Goal: Task Accomplishment & Management: Use online tool/utility

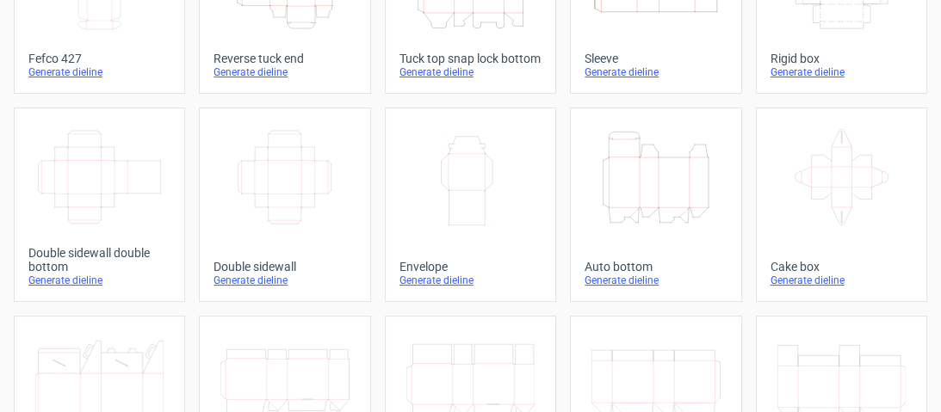
scroll to position [207, 0]
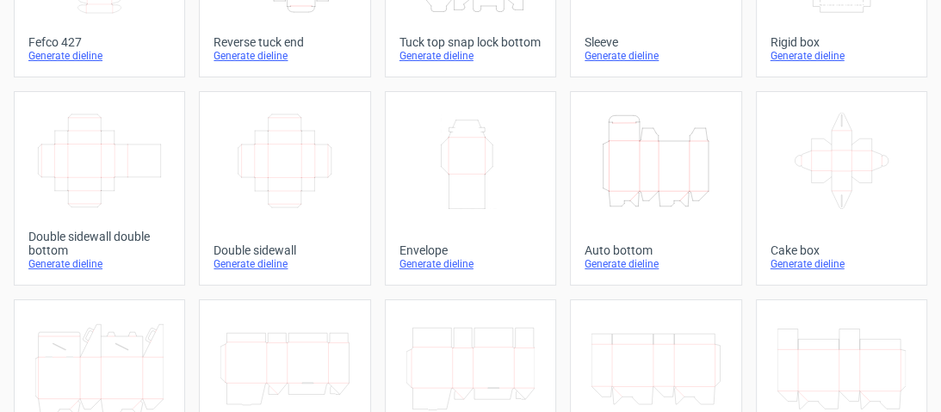
click at [651, 271] on div "Generate dieline" at bounding box center [656, 264] width 142 height 14
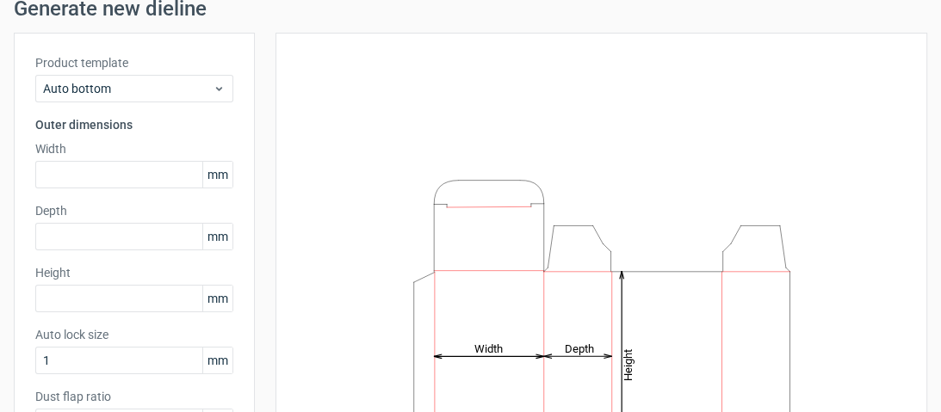
scroll to position [138, 0]
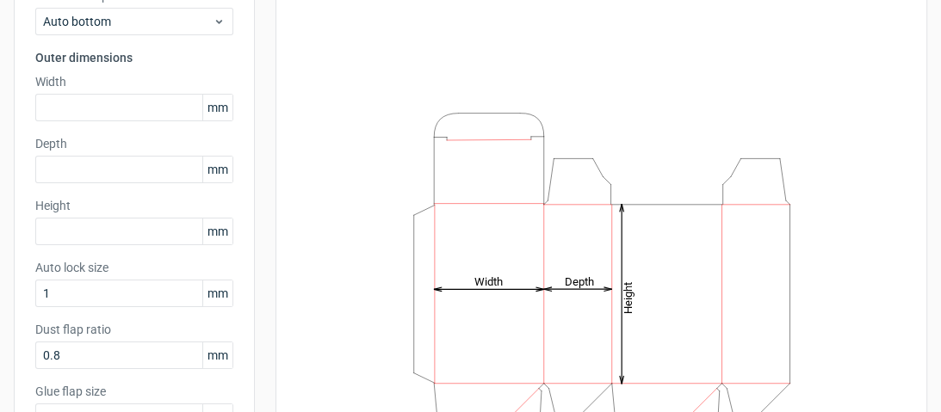
click at [145, 217] on div "Height mm" at bounding box center [134, 221] width 198 height 48
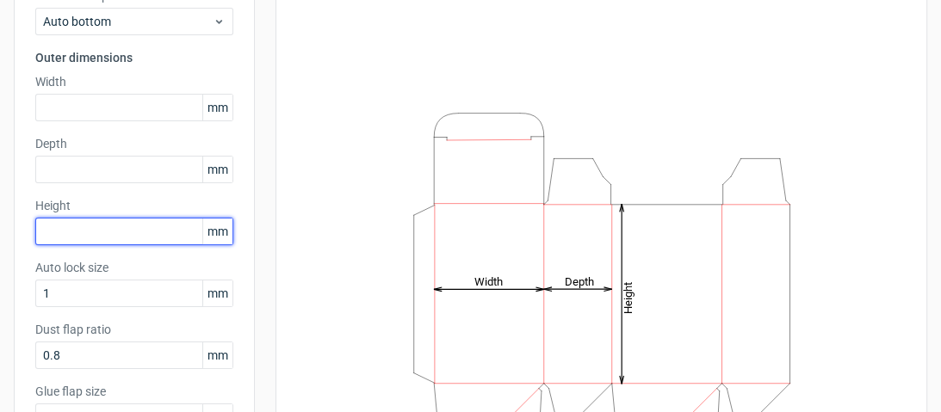
click at [141, 237] on input "text" at bounding box center [134, 232] width 198 height 28
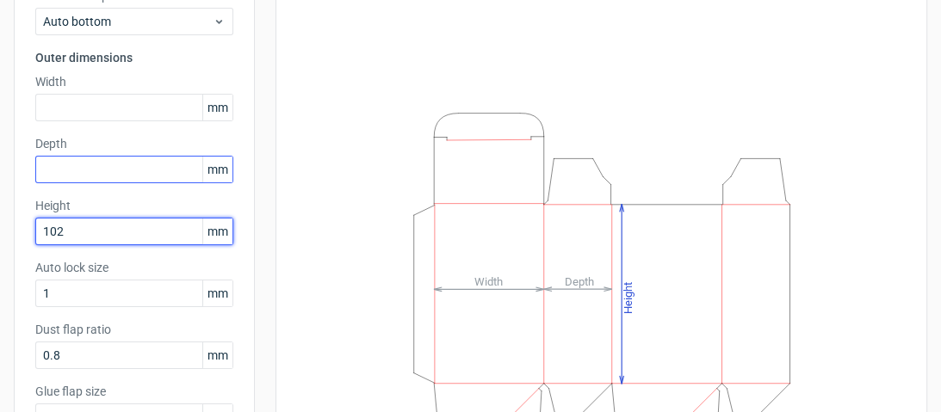
type input "102"
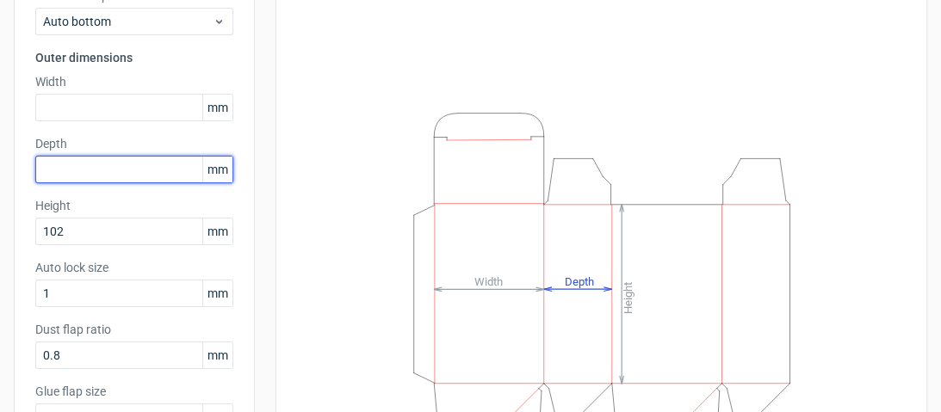
click at [134, 170] on input "text" at bounding box center [134, 170] width 198 height 28
type input "31"
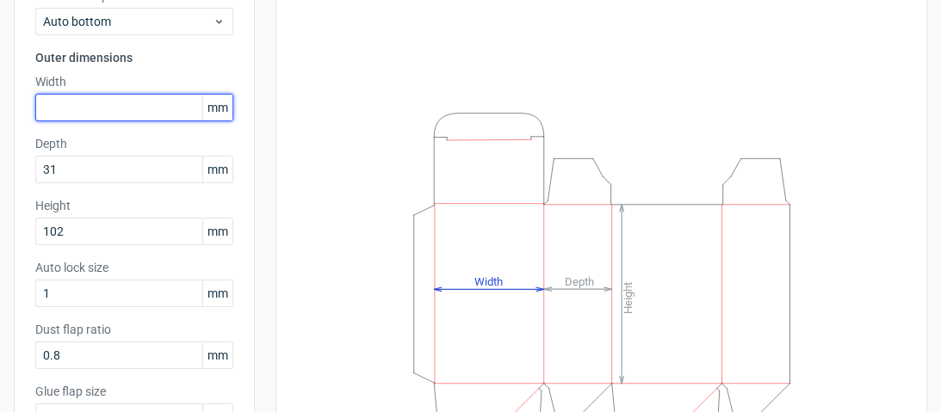
click at [131, 94] on input "text" at bounding box center [134, 108] width 198 height 28
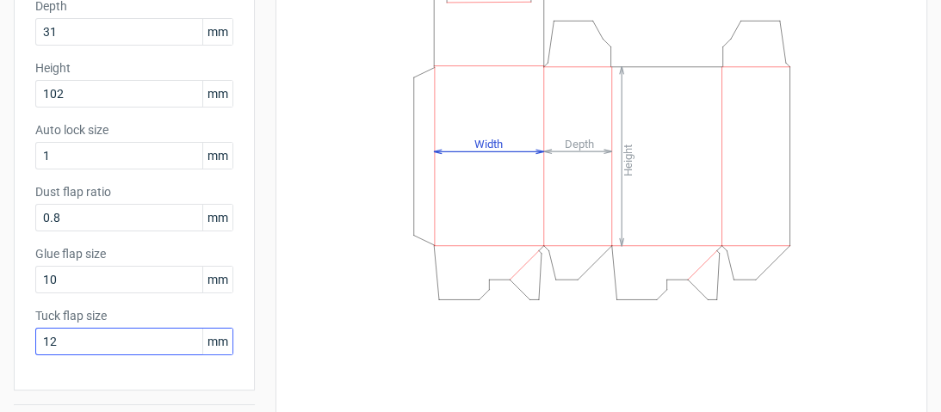
scroll to position [323, 0]
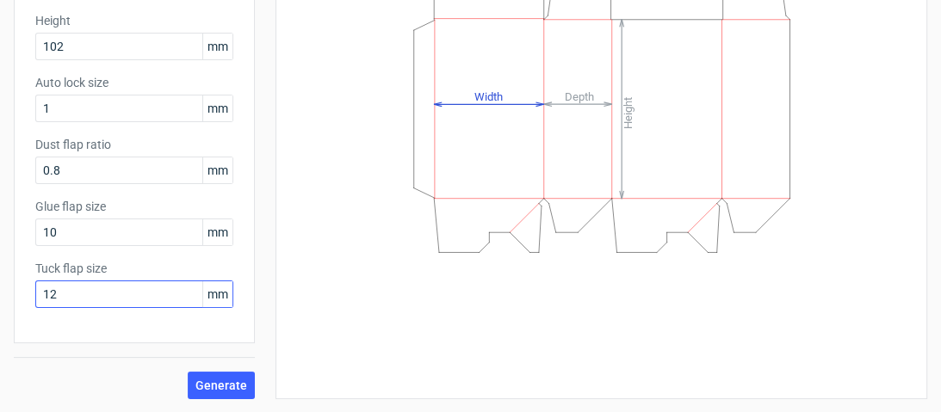
type input "69"
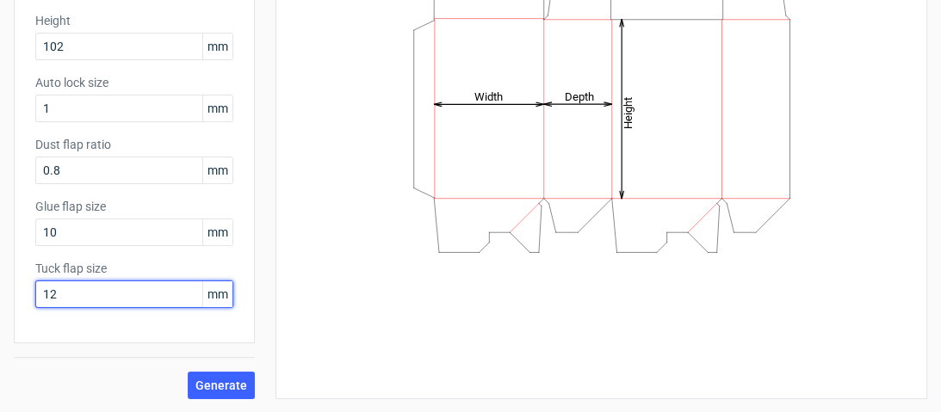
drag, startPoint x: 93, startPoint y: 282, endPoint x: 28, endPoint y: 268, distance: 67.1
click at [28, 268] on div "Product template Auto bottom Outer dimensions Width 69 mm Depth 31 mm Height 10…" at bounding box center [134, 61] width 241 height 563
type input "15"
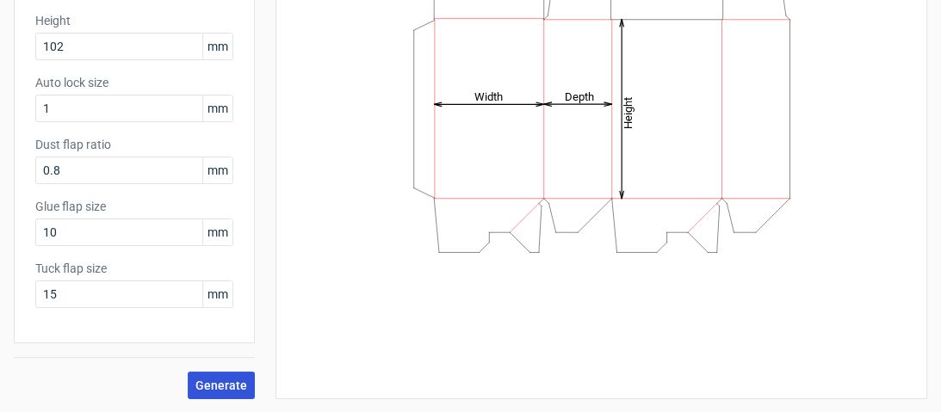
click at [214, 393] on button "Generate" at bounding box center [221, 386] width 67 height 28
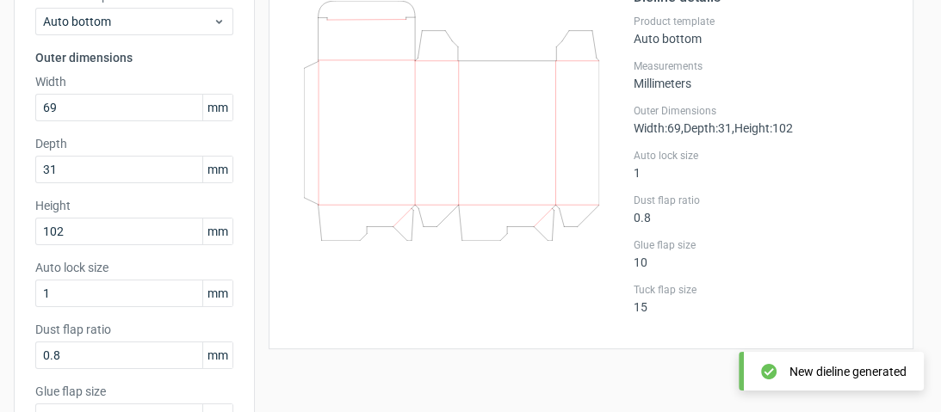
scroll to position [47, 0]
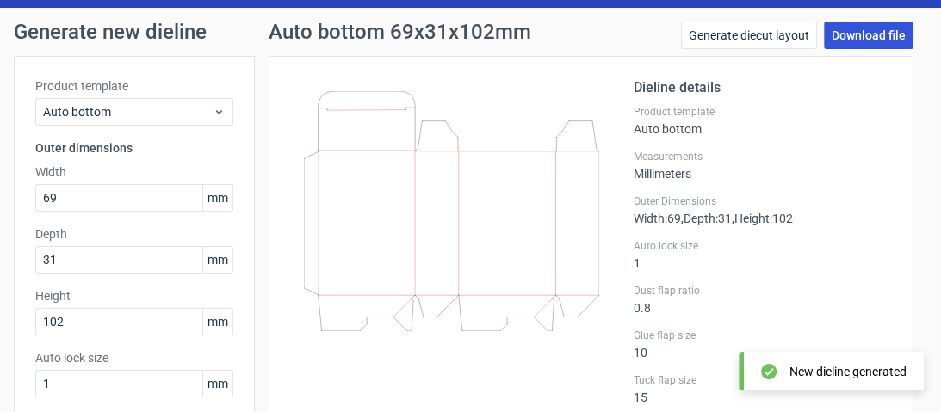
click at [827, 34] on link "Download file" at bounding box center [869, 36] width 90 height 28
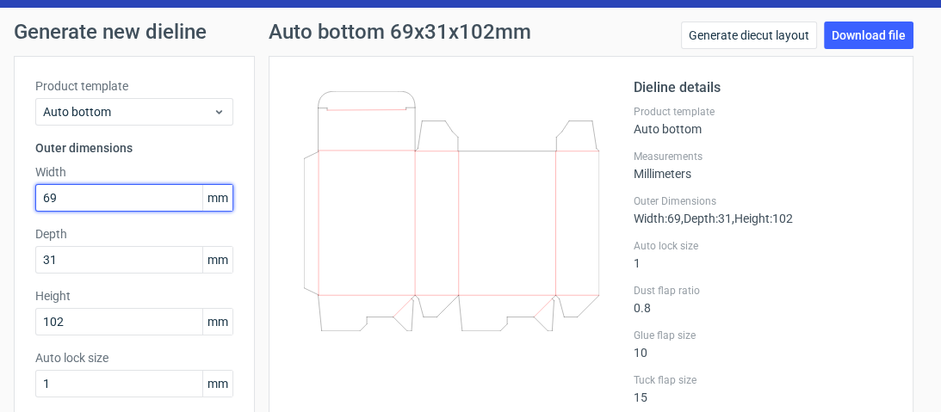
click at [126, 189] on input "69" at bounding box center [134, 198] width 198 height 28
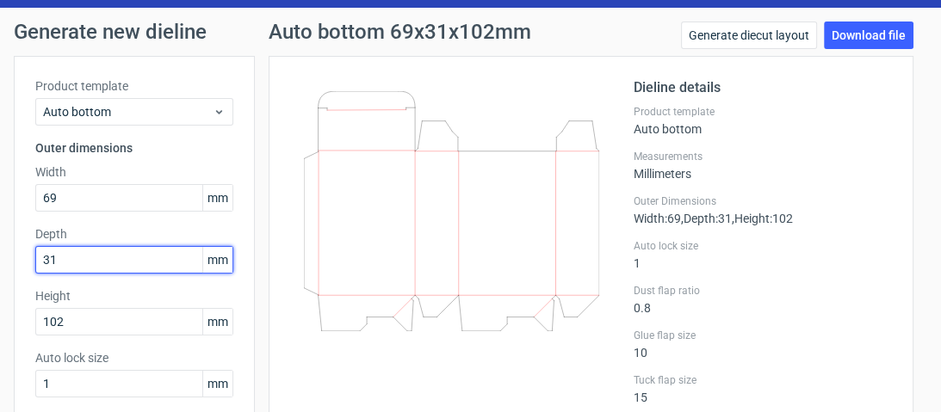
drag, startPoint x: 85, startPoint y: 256, endPoint x: 0, endPoint y: 226, distance: 90.1
click at [0, 226] on div "Generate new dieline Product template Auto bottom Outer dimensions Width 69 mm …" at bounding box center [470, 348] width 941 height 681
type input "37"
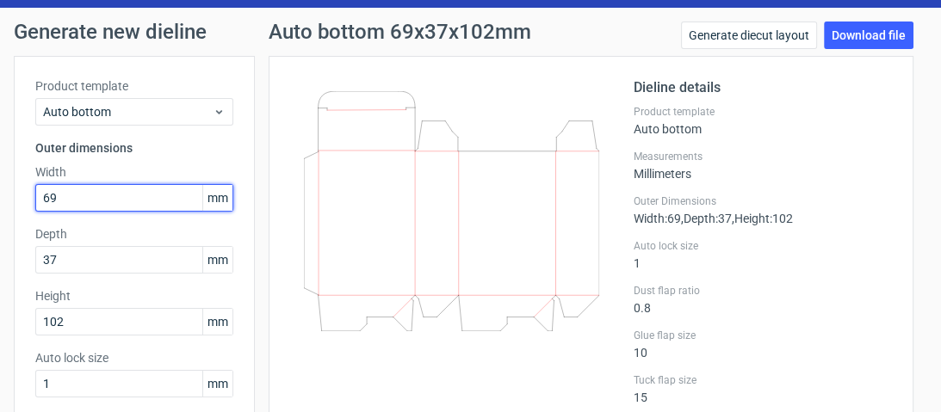
drag, startPoint x: 121, startPoint y: 194, endPoint x: 0, endPoint y: 186, distance: 120.8
click at [0, 186] on div "Generate new dieline Product template Auto bottom Outer dimensions Width 69 mm …" at bounding box center [470, 348] width 941 height 681
type input "74"
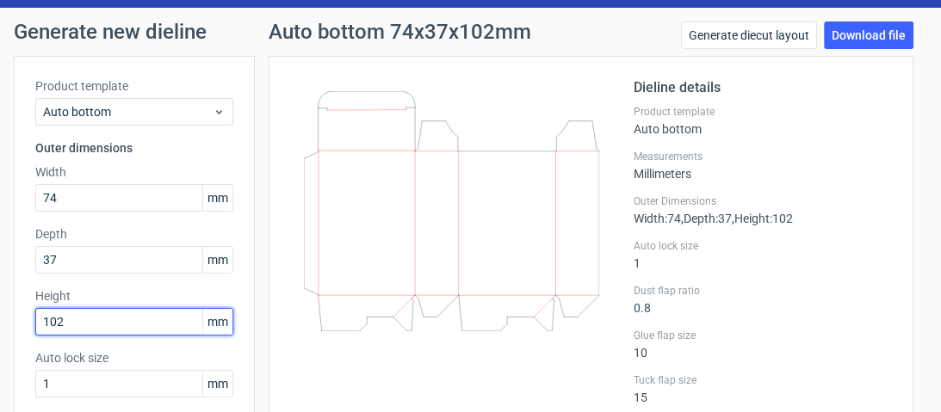
click at [112, 317] on input "102" at bounding box center [134, 322] width 198 height 28
drag, startPoint x: 112, startPoint y: 317, endPoint x: 0, endPoint y: 301, distance: 113.0
click at [0, 301] on div "Generate new dieline Product template Auto bottom Outer dimensions Width 74 mm …" at bounding box center [470, 348] width 941 height 681
type input "124"
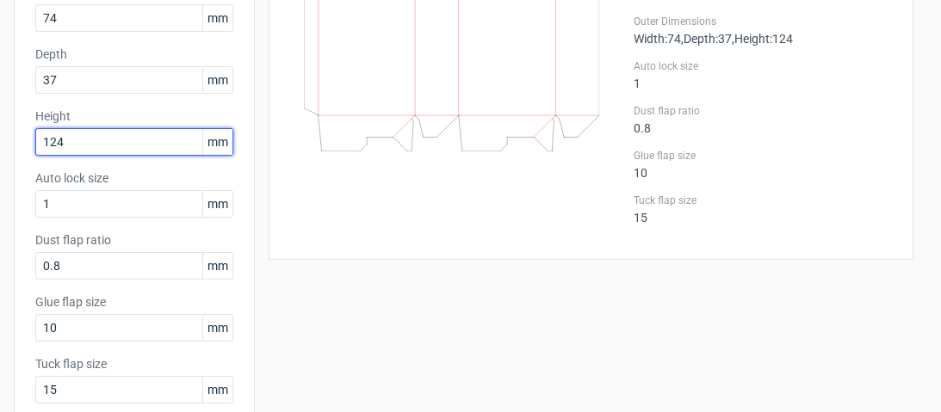
scroll to position [323, 0]
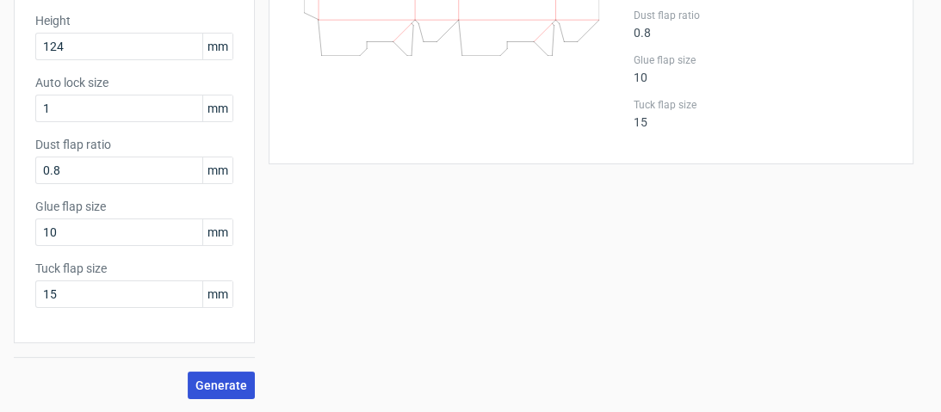
click at [230, 380] on span "Generate" at bounding box center [221, 386] width 52 height 12
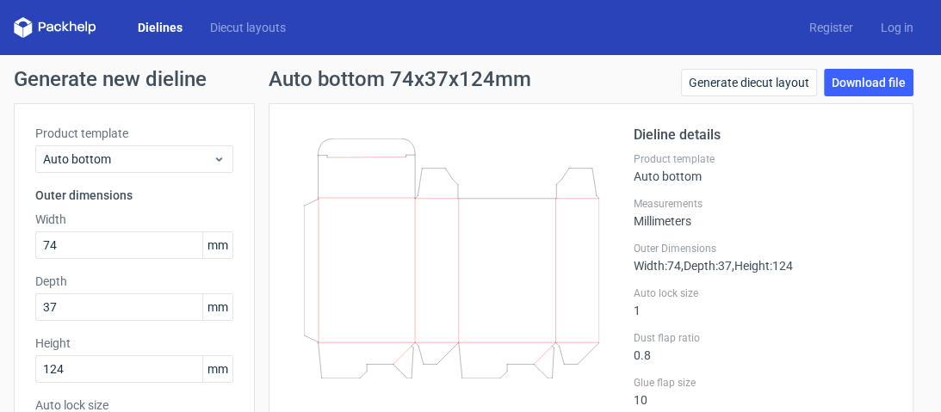
scroll to position [0, 0]
click at [851, 87] on link "Download file" at bounding box center [869, 83] width 90 height 28
